Goal: Check status: Check status

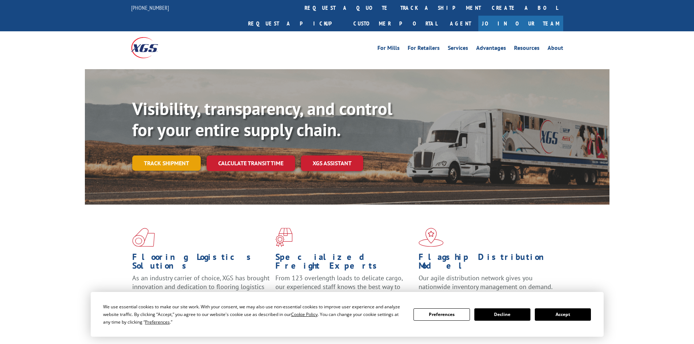
click at [172, 156] on link "Track shipment" at bounding box center [166, 163] width 68 height 15
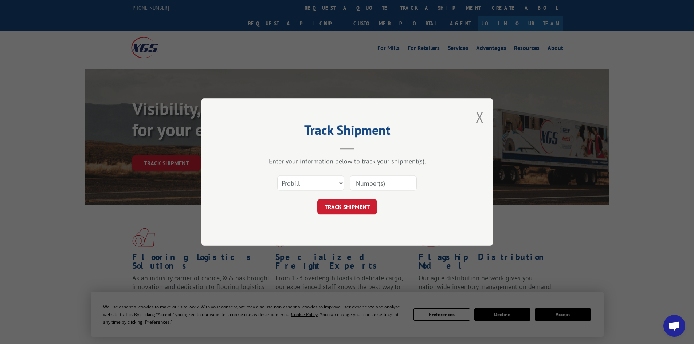
click at [371, 181] on input at bounding box center [383, 183] width 67 height 15
paste input "15472378"
type input "15472378"
click at [365, 208] on button "TRACK SHIPMENT" at bounding box center [347, 206] width 60 height 15
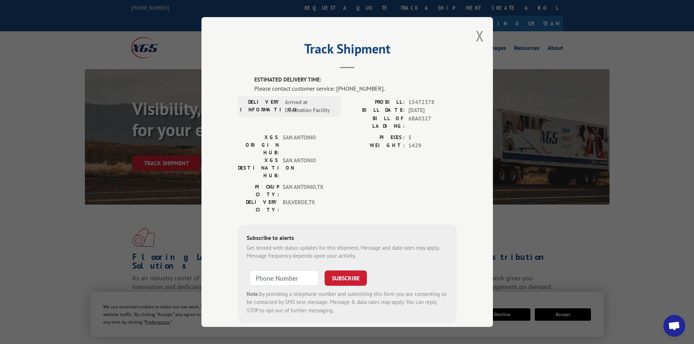
click at [478, 38] on button "Close modal" at bounding box center [480, 35] width 8 height 19
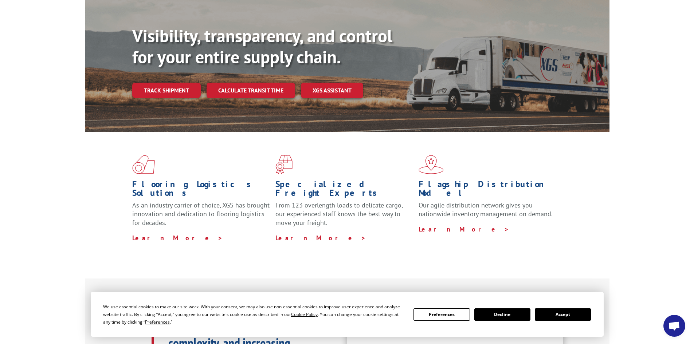
click at [578, 316] on button "Accept" at bounding box center [563, 315] width 56 height 12
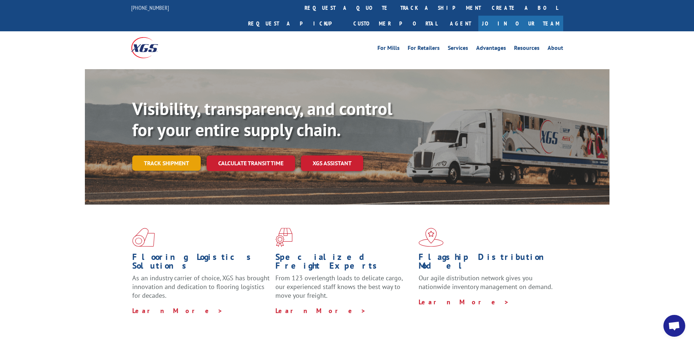
click at [193, 156] on link "Track shipment" at bounding box center [166, 163] width 68 height 15
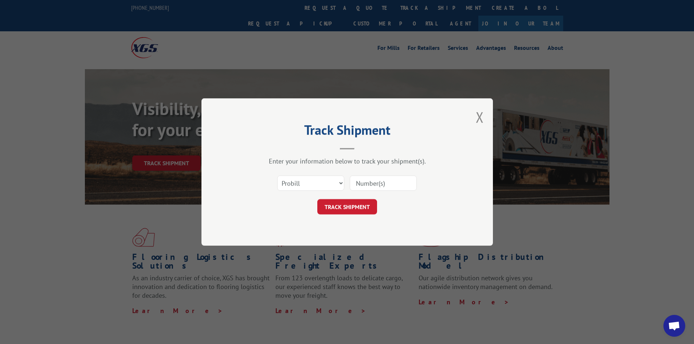
click at [404, 189] on input at bounding box center [383, 183] width 67 height 15
paste input "15472378"
type input "15472378"
click at [369, 201] on button "TRACK SHIPMENT" at bounding box center [347, 206] width 60 height 15
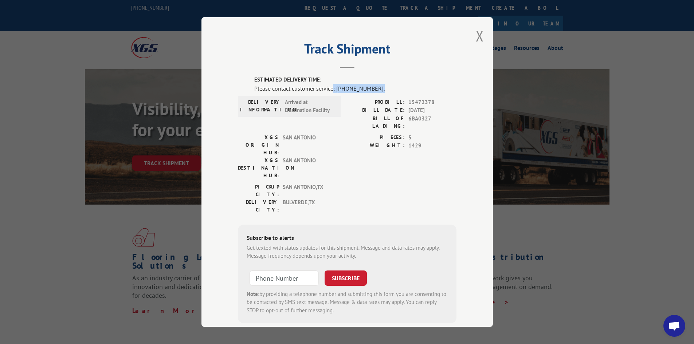
drag, startPoint x: 377, startPoint y: 89, endPoint x: 329, endPoint y: 93, distance: 48.3
click at [329, 93] on div "Please contact customer service: [PHONE_NUMBER]." at bounding box center [355, 88] width 202 height 9
click at [378, 183] on div "[GEOGRAPHIC_DATA]: [GEOGRAPHIC_DATA] , [GEOGRAPHIC_DATA] DELIVERY CITY: [GEOGRA…" at bounding box center [347, 200] width 219 height 34
type input "+1 (___) ___-____"
click at [281, 271] on input "+1 (___) ___-____" at bounding box center [284, 278] width 69 height 15
